Goal: Task Accomplishment & Management: Manage account settings

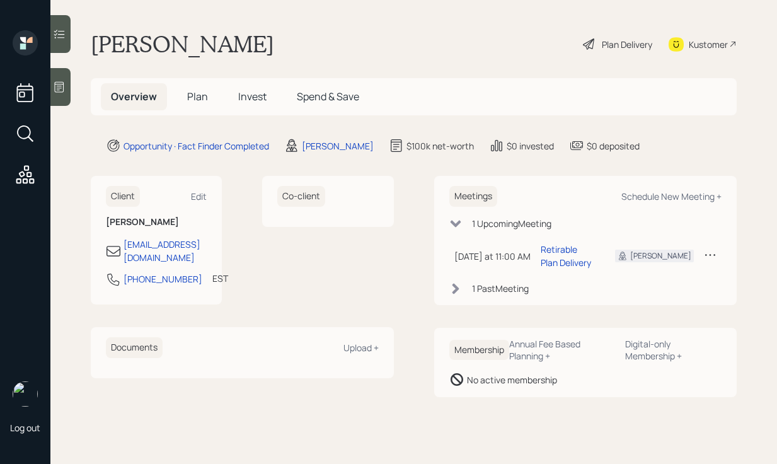
click at [60, 89] on icon at bounding box center [59, 87] width 13 height 13
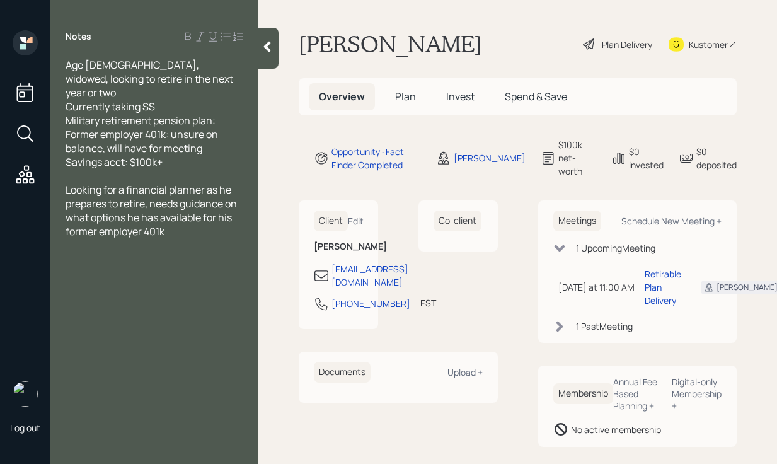
click at [257, 42] on div "Notes" at bounding box center [154, 36] width 208 height 13
click at [264, 45] on icon at bounding box center [267, 46] width 13 height 13
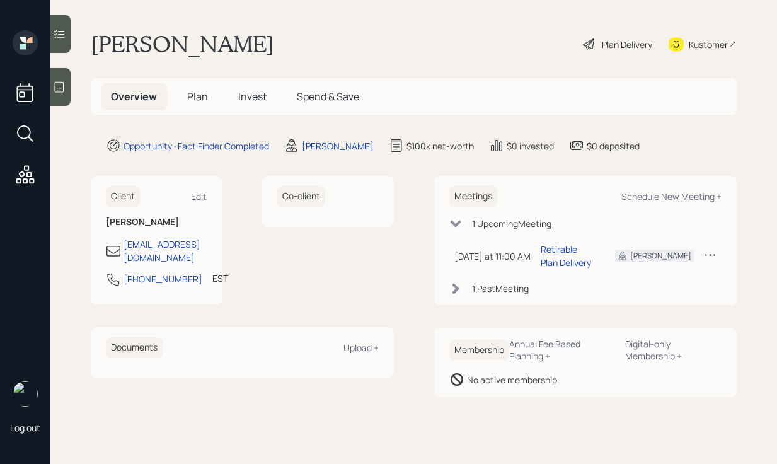
click at [67, 93] on div at bounding box center [60, 87] width 20 height 38
click at [68, 81] on div at bounding box center [60, 87] width 20 height 38
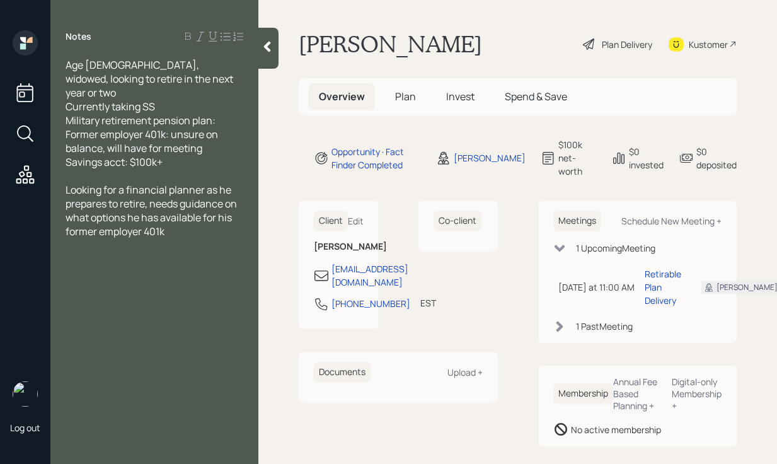
click at [266, 52] on icon at bounding box center [267, 46] width 13 height 13
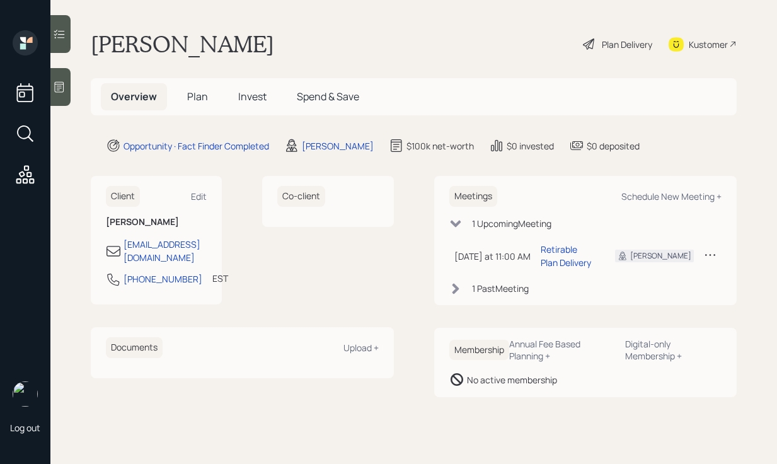
click at [614, 51] on div "Plan Delivery" at bounding box center [618, 44] width 72 height 28
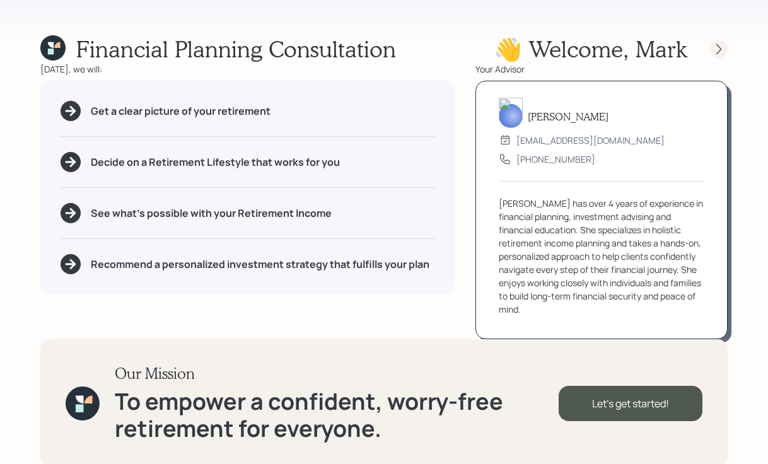
click at [716, 44] on icon at bounding box center [718, 49] width 13 height 13
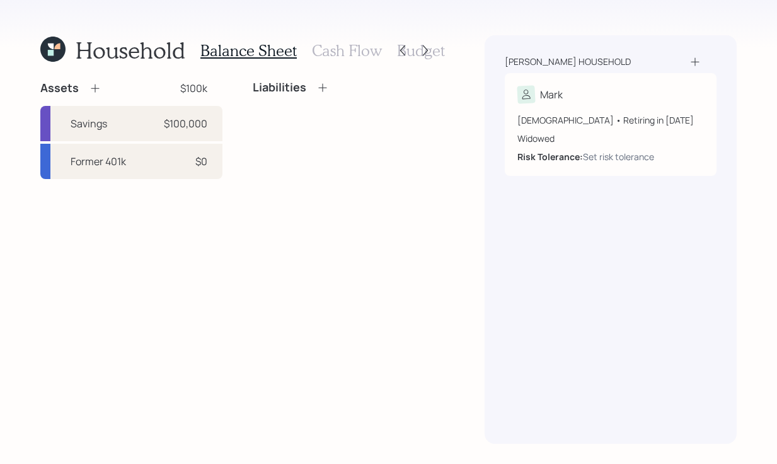
click at [339, 49] on h3 "Cash Flow" at bounding box center [347, 51] width 70 height 18
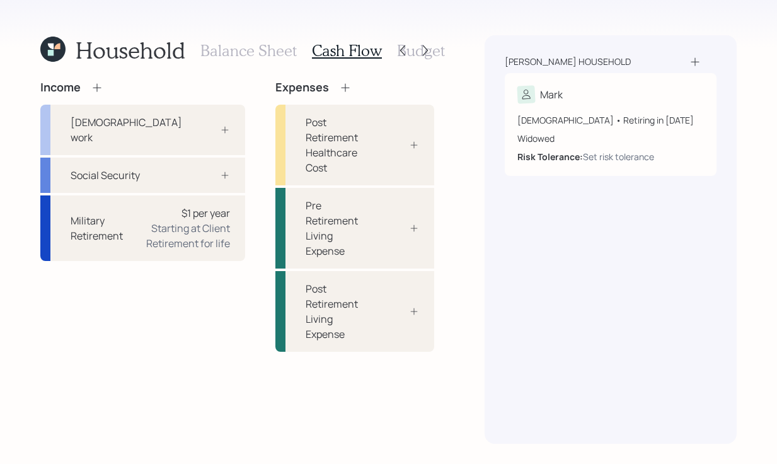
click at [209, 47] on h3 "Balance Sheet" at bounding box center [248, 51] width 96 height 18
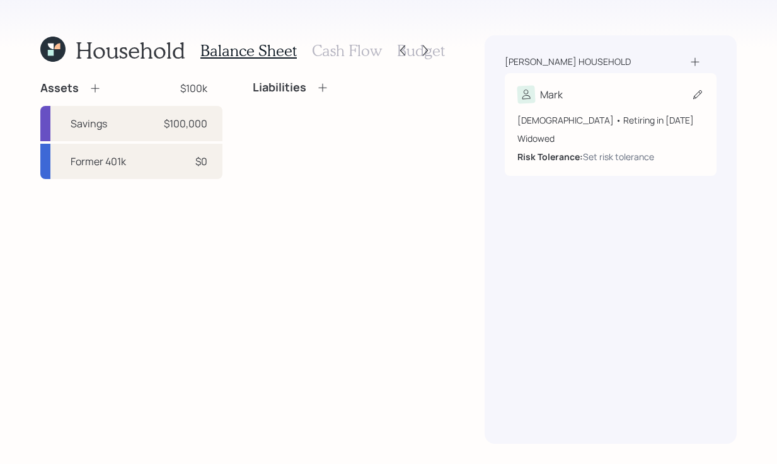
click at [601, 100] on div "Mark" at bounding box center [610, 95] width 187 height 18
select select "9"
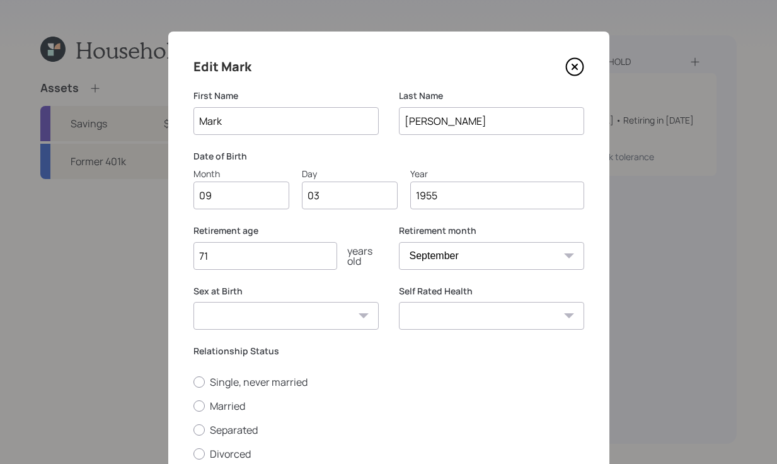
click at [515, 200] on input "1955" at bounding box center [497, 196] width 174 height 28
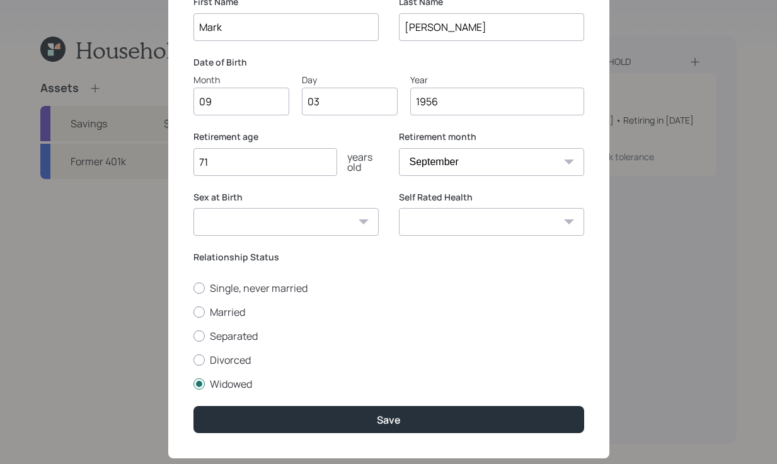
scroll to position [120, 0]
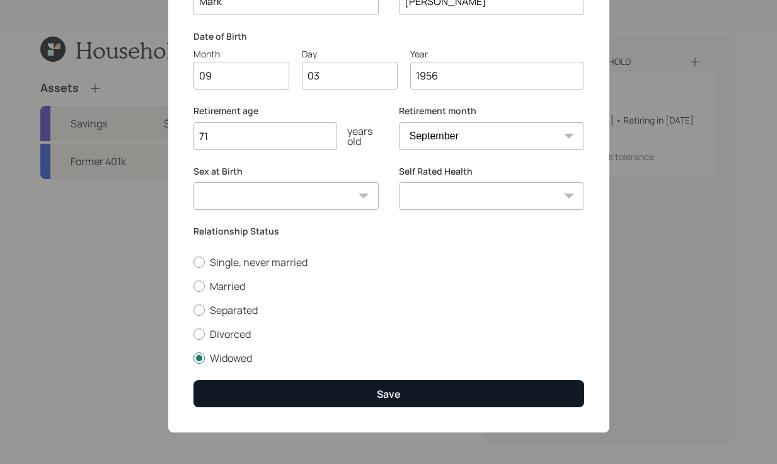
type input "1956"
click at [384, 391] on div "Save" at bounding box center [389, 394] width 24 height 14
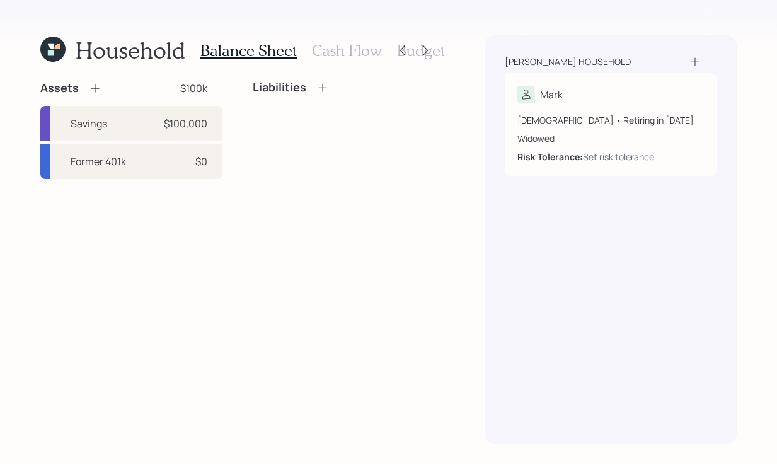
click at [328, 50] on h3 "Cash Flow" at bounding box center [347, 51] width 70 height 18
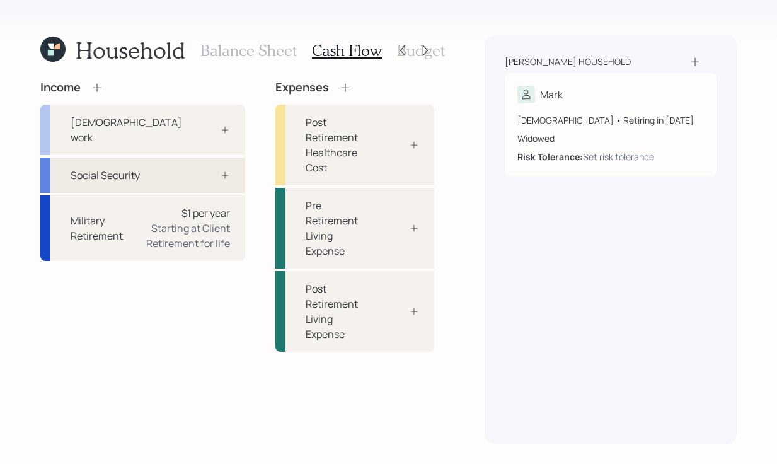
click at [150, 158] on div "Social Security" at bounding box center [142, 175] width 205 height 35
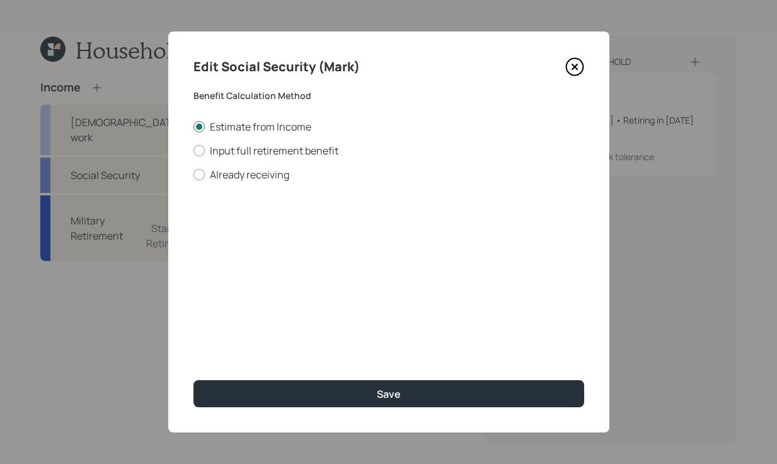
click at [199, 166] on div "Estimate from Income Input full retirement benefit Already receiving" at bounding box center [388, 151] width 391 height 62
click at [199, 172] on div at bounding box center [198, 174] width 11 height 11
click at [193, 174] on input "Already receiving" at bounding box center [193, 174] width 1 height 1
radio input "true"
click at [345, 229] on input "$" at bounding box center [388, 228] width 391 height 28
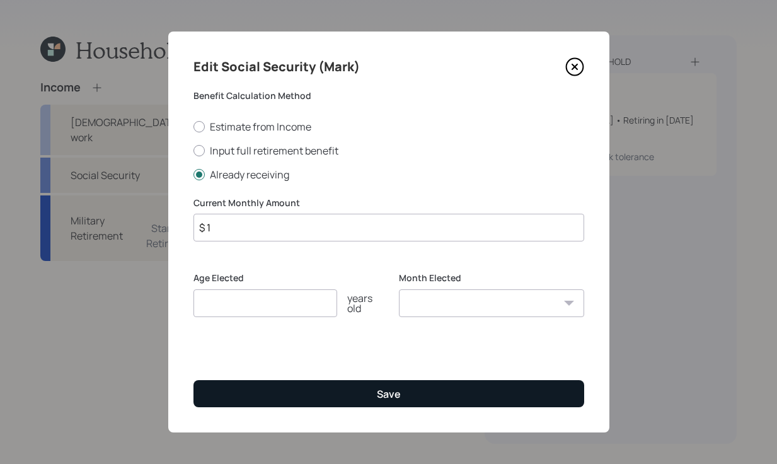
type input "$ 1"
click at [383, 390] on div "Save" at bounding box center [389, 394] width 24 height 14
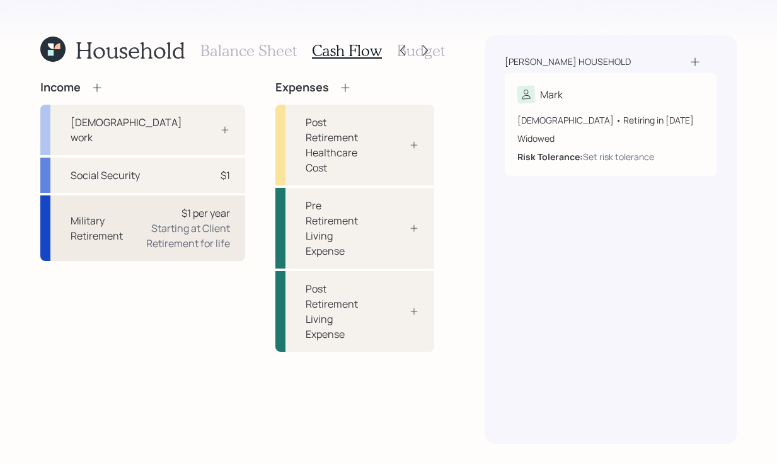
click at [138, 228] on div "Starting at Client Retirement for life" at bounding box center [181, 236] width 97 height 30
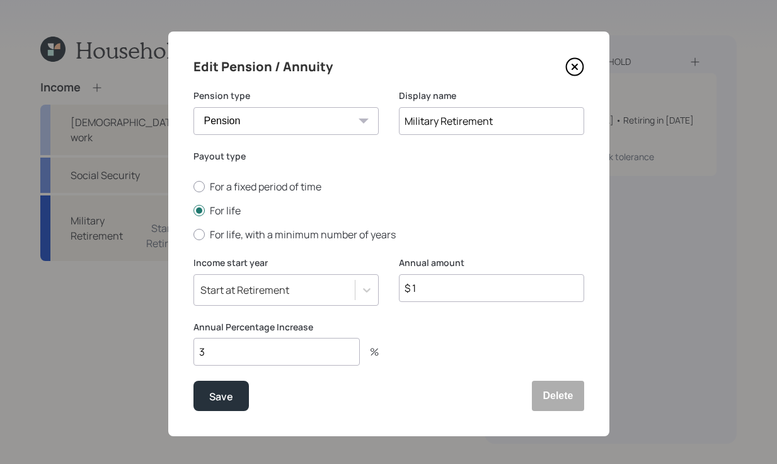
drag, startPoint x: 508, startPoint y: 127, endPoint x: 435, endPoint y: 125, distance: 72.5
click at [435, 125] on input "Military Retirement" at bounding box center [491, 121] width 185 height 28
type input "Military Pension"
click at [360, 289] on icon at bounding box center [366, 290] width 13 height 13
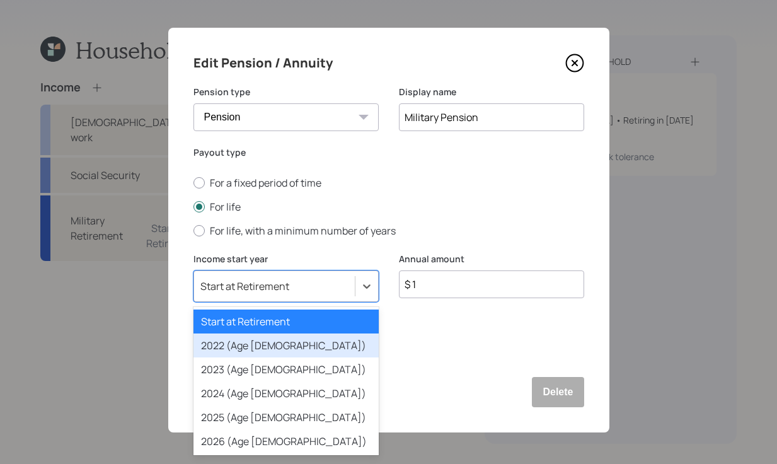
click at [430, 359] on div at bounding box center [491, 347] width 185 height 61
click at [371, 292] on div at bounding box center [366, 286] width 23 height 23
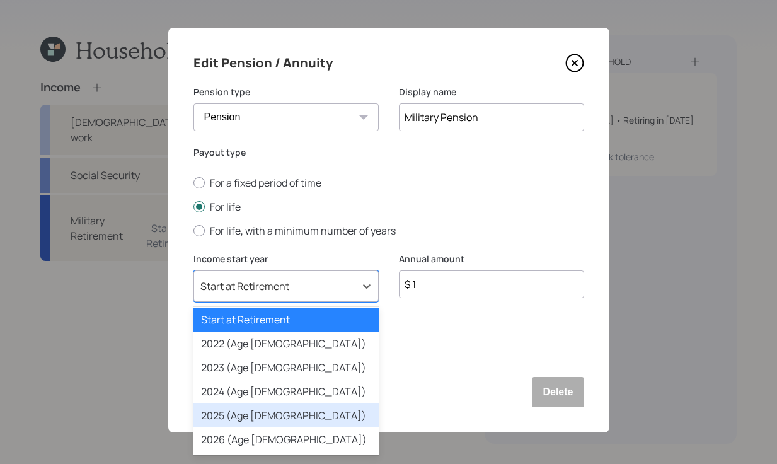
scroll to position [3, 0]
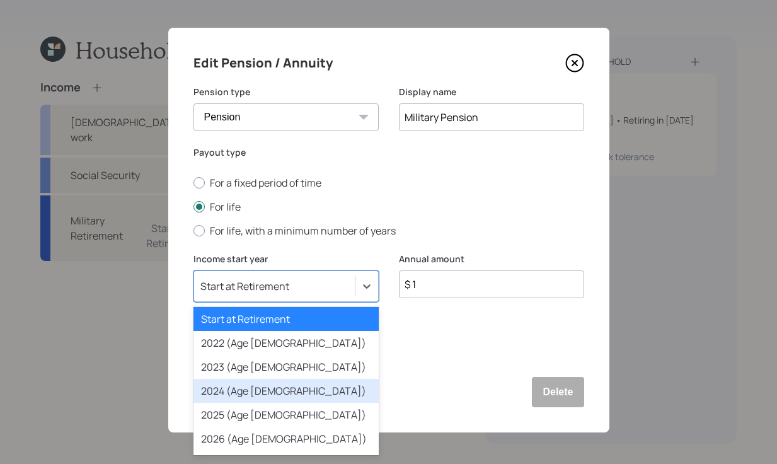
click at [307, 400] on div "2024 (Age [DEMOGRAPHIC_DATA])" at bounding box center [285, 391] width 185 height 24
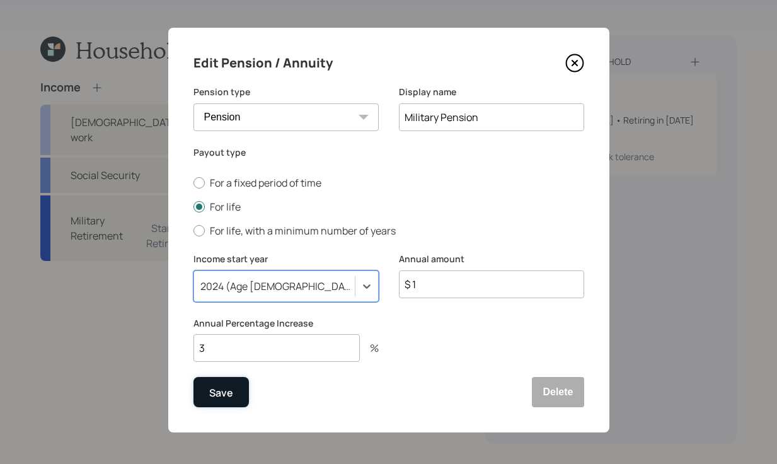
click at [231, 388] on button "Save" at bounding box center [220, 392] width 55 height 30
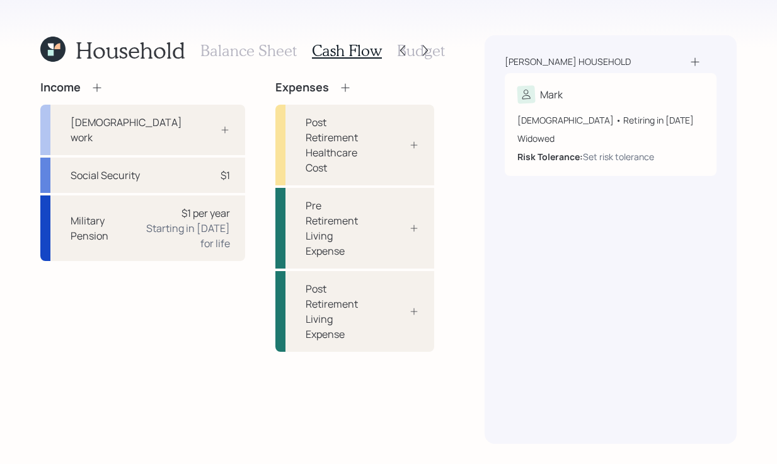
drag, startPoint x: 254, startPoint y: 68, endPoint x: 258, endPoint y: 55, distance: 13.2
click at [254, 68] on div "Household Balance Sheet Cash Flow Budget Income [DEMOGRAPHIC_DATA] work Social …" at bounding box center [237, 239] width 394 height 408
click at [259, 55] on h3 "Balance Sheet" at bounding box center [248, 51] width 96 height 18
